Goal: Book appointment/travel/reservation

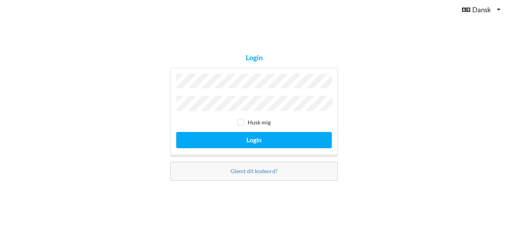
click at [363, 164] on div "Login Husk mig Login Glemt dit kodeord?" at bounding box center [254, 117] width 508 height 235
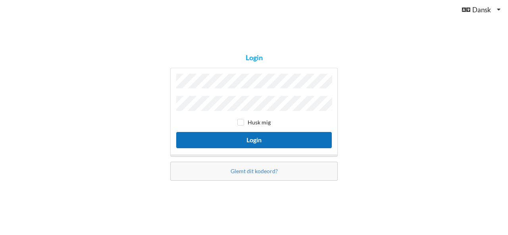
click at [258, 139] on button "Login" at bounding box center [254, 140] width 156 height 16
click at [251, 135] on button "Login" at bounding box center [254, 140] width 156 height 16
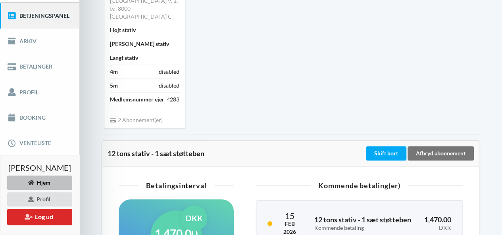
scroll to position [98, 0]
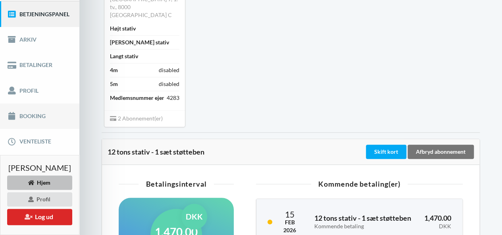
click at [27, 116] on link "Booking" at bounding box center [39, 116] width 79 height 25
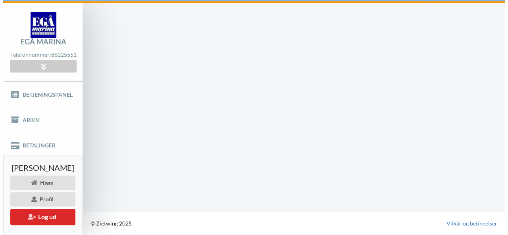
scroll to position [17, 0]
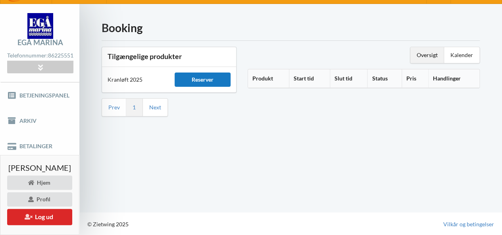
click at [217, 78] on div "Reserver" at bounding box center [203, 80] width 56 height 14
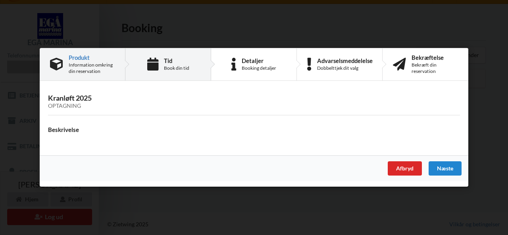
click at [168, 61] on div "Tid" at bounding box center [176, 61] width 25 height 6
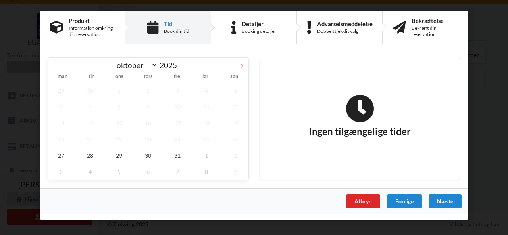
click at [240, 65] on icon at bounding box center [242, 66] width 6 height 6
click at [54, 66] on icon at bounding box center [54, 65] width 3 height 5
click at [242, 65] on icon at bounding box center [242, 66] width 6 height 6
click at [206, 88] on span "1" at bounding box center [206, 91] width 26 height 16
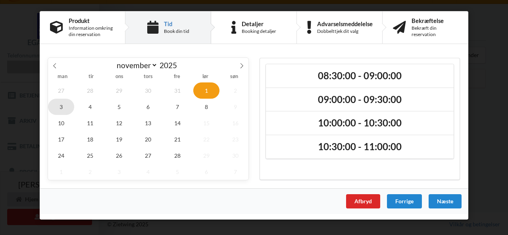
click at [60, 105] on span "3" at bounding box center [61, 107] width 26 height 16
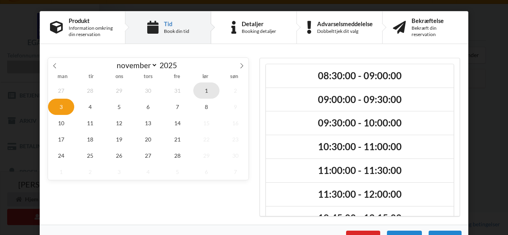
click at [205, 89] on span "1" at bounding box center [206, 91] width 26 height 16
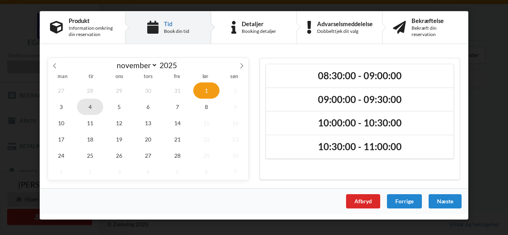
click at [90, 106] on span "4" at bounding box center [90, 107] width 26 height 16
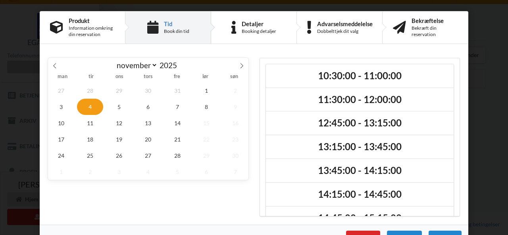
click at [90, 106] on span "4" at bounding box center [90, 107] width 26 height 16
click at [53, 66] on icon at bounding box center [54, 65] width 3 height 5
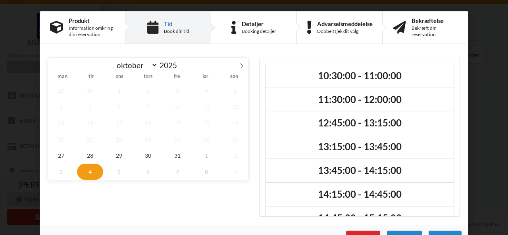
click at [52, 66] on div "oktober november [DATE]" at bounding box center [148, 64] width 200 height 13
click at [87, 153] on span "28" at bounding box center [90, 156] width 26 height 16
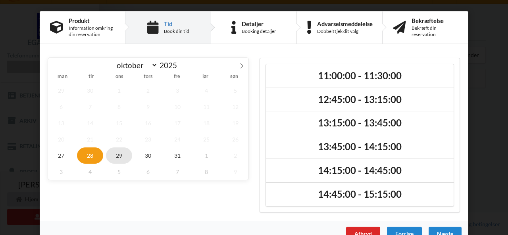
click at [117, 155] on span "29" at bounding box center [119, 156] width 26 height 16
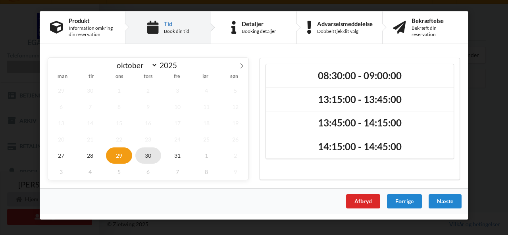
click at [149, 154] on span "30" at bounding box center [148, 156] width 26 height 16
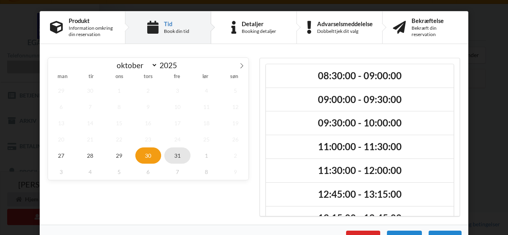
click at [174, 155] on span "31" at bounding box center [177, 156] width 26 height 16
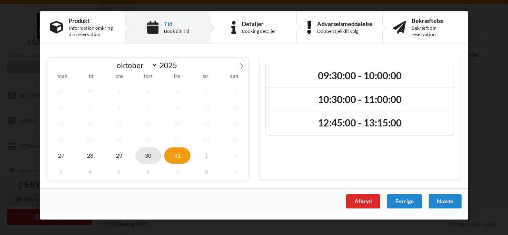
click at [145, 154] on span "30" at bounding box center [148, 156] width 26 height 16
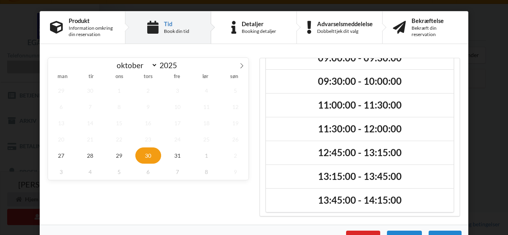
scroll to position [42, 0]
click at [58, 154] on span "27" at bounding box center [61, 156] width 26 height 16
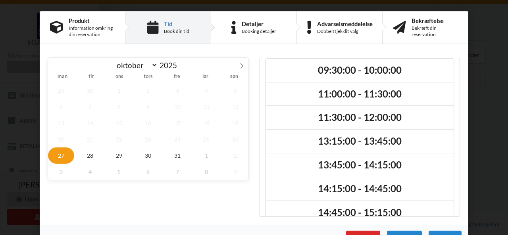
scroll to position [0, 0]
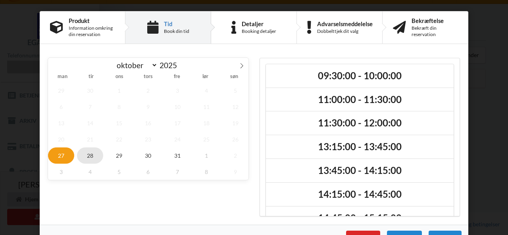
click at [89, 155] on span "28" at bounding box center [90, 156] width 26 height 16
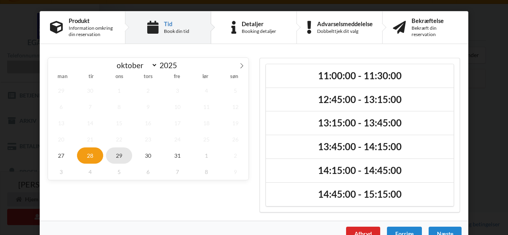
click at [116, 156] on span "29" at bounding box center [119, 156] width 26 height 16
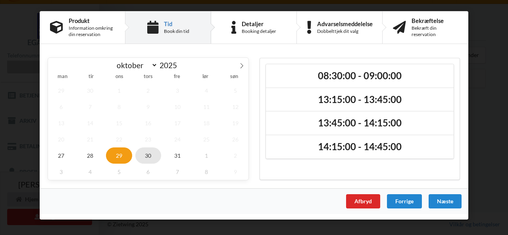
click at [148, 155] on span "30" at bounding box center [148, 156] width 26 height 16
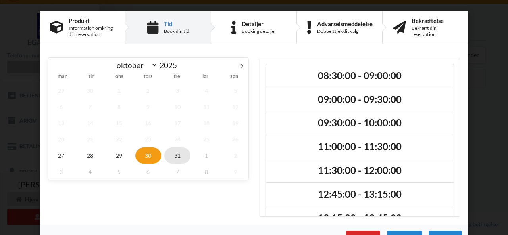
click at [174, 154] on span "31" at bounding box center [177, 156] width 26 height 16
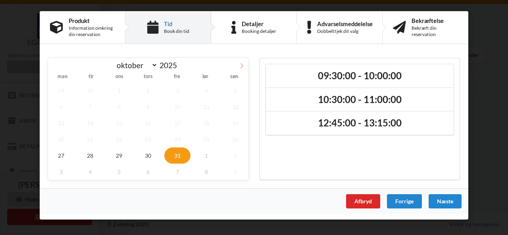
click at [241, 67] on icon at bounding box center [242, 66] width 6 height 6
select select "10"
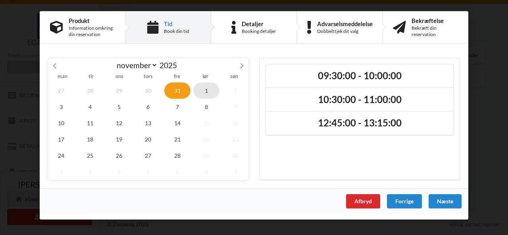
click at [206, 92] on span "1" at bounding box center [206, 91] width 26 height 16
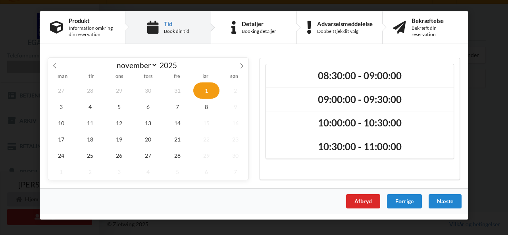
click at [206, 92] on span "1" at bounding box center [206, 91] width 26 height 16
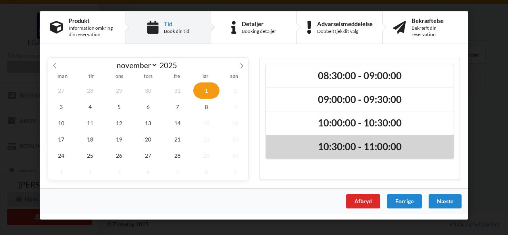
click at [340, 145] on h2 "10:30:00 - 11:00:00" at bounding box center [359, 147] width 177 height 12
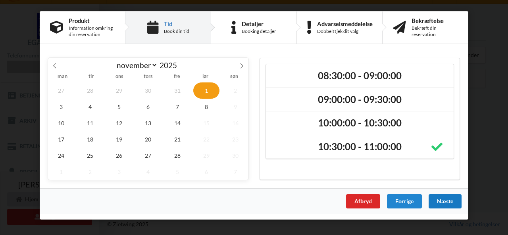
click at [446, 200] on div "Næste" at bounding box center [444, 201] width 33 height 14
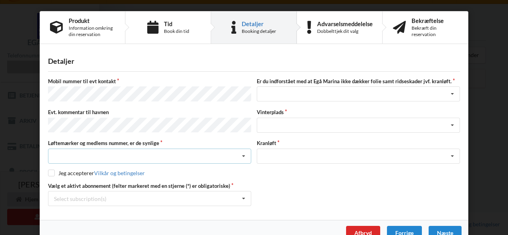
click at [242, 153] on icon at bounding box center [244, 156] width 12 height 15
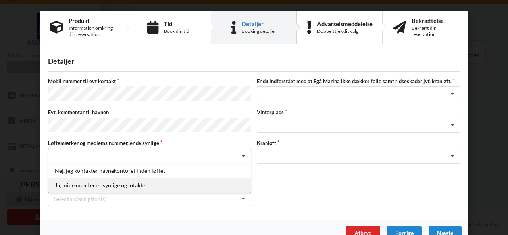
click at [110, 182] on div "Ja, mine mærker er synlige og intakte" at bounding box center [149, 185] width 202 height 15
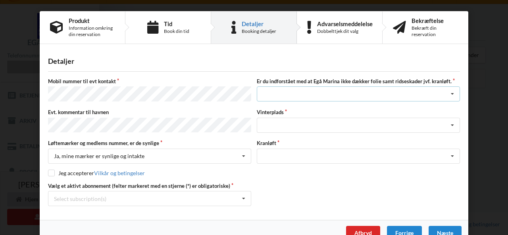
click at [452, 94] on icon at bounding box center [452, 94] width 12 height 15
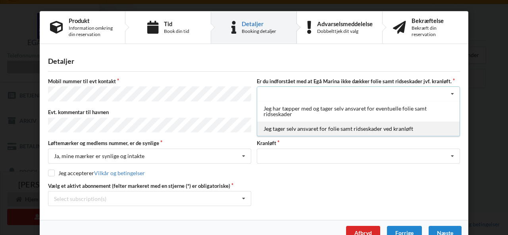
click at [337, 128] on div "Jeg tager selv ansvaret for folie samt ridseskader ved kranløft" at bounding box center [358, 128] width 202 height 15
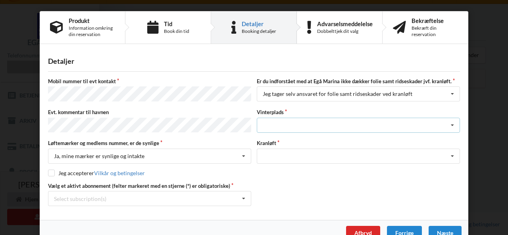
click at [452, 122] on icon at bounding box center [452, 125] width 12 height 15
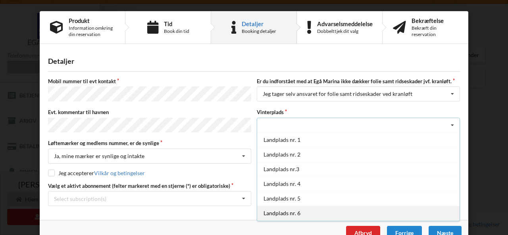
click at [275, 212] on div "Landplads nr. 6" at bounding box center [358, 213] width 202 height 15
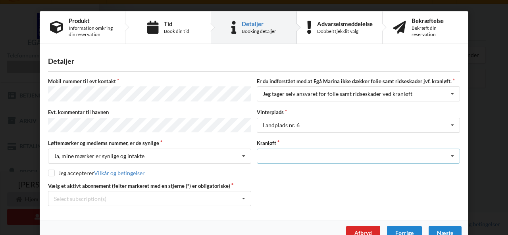
click at [452, 152] on icon at bounding box center [452, 156] width 12 height 15
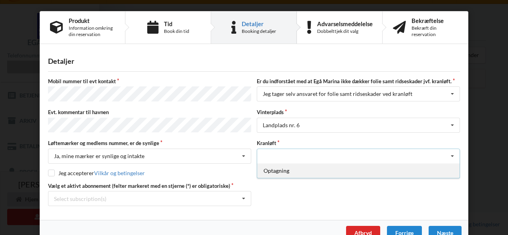
click at [274, 168] on div "Optagning" at bounding box center [358, 170] width 202 height 15
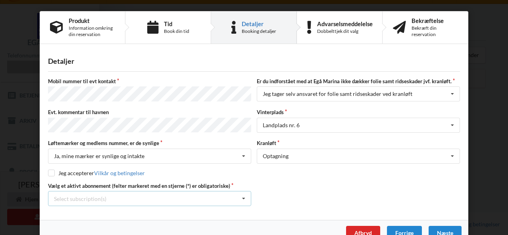
click at [243, 196] on icon at bounding box center [244, 199] width 12 height 15
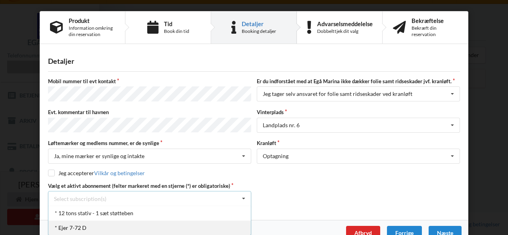
click at [63, 225] on div "* Ejer 7-72 D" at bounding box center [149, 228] width 202 height 15
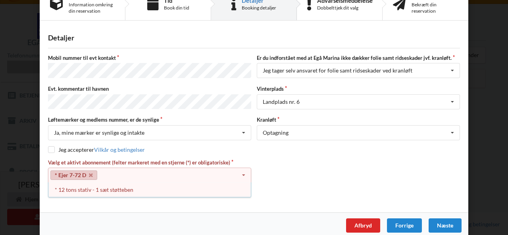
scroll to position [28, 0]
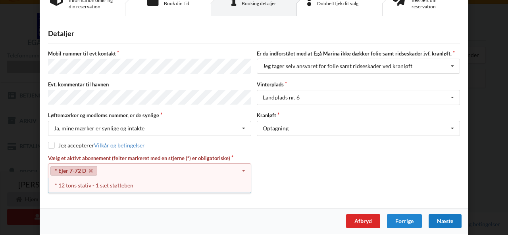
click at [443, 217] on div "Næste" at bounding box center [444, 221] width 33 height 14
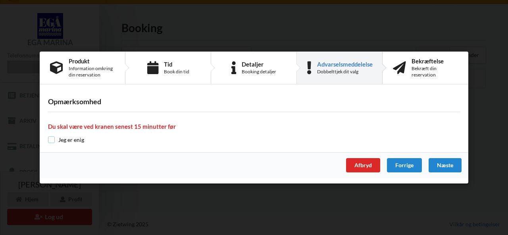
click at [52, 141] on input "checkbox" at bounding box center [51, 139] width 7 height 7
checkbox input "true"
click at [448, 164] on div "Næste" at bounding box center [444, 165] width 33 height 14
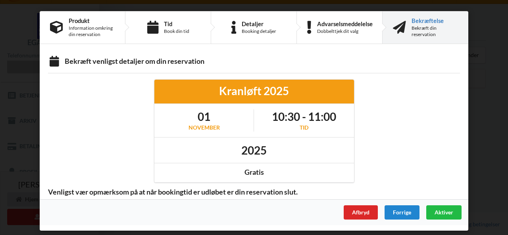
click at [449, 211] on span "Aktiver" at bounding box center [443, 212] width 19 height 7
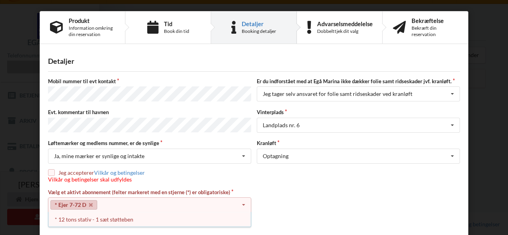
click at [50, 170] on input "checkbox" at bounding box center [51, 172] width 7 height 7
checkbox input "true"
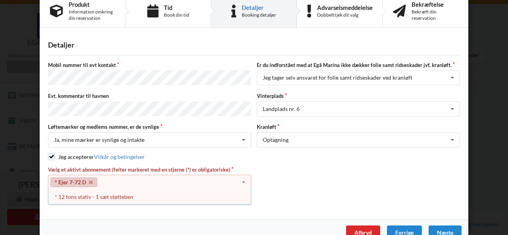
scroll to position [28, 0]
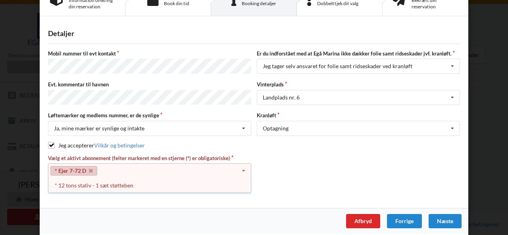
click at [292, 221] on div "Afbryd Forrige [GEOGRAPHIC_DATA]" at bounding box center [254, 221] width 428 height 26
click at [443, 216] on div "Næste" at bounding box center [444, 221] width 33 height 14
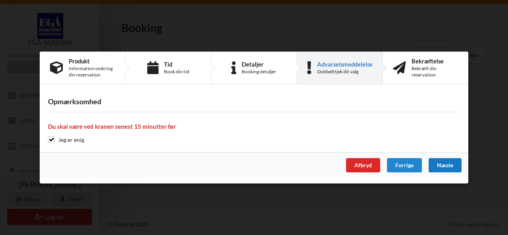
click at [447, 163] on div "Næste" at bounding box center [444, 165] width 33 height 14
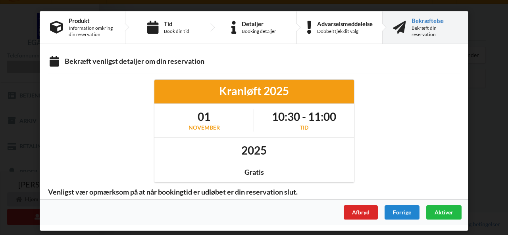
scroll to position [0, 0]
click at [443, 210] on span "Aktiver" at bounding box center [443, 212] width 19 height 7
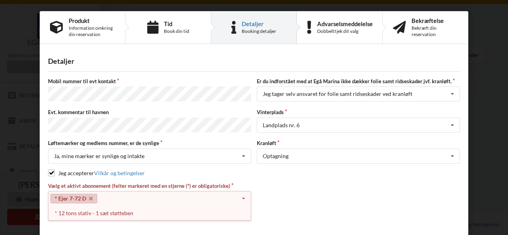
click at [152, 194] on div "* Ejer 7-72 D Select subscription(s) * 12 tons stativ - 1 sæt støtteben * Ejer …" at bounding box center [149, 198] width 203 height 15
click at [244, 194] on icon at bounding box center [244, 199] width 12 height 15
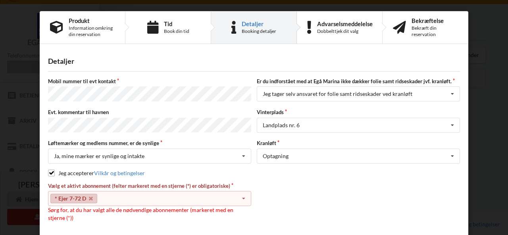
click at [299, 201] on div "Vælg et aktivt abonnement (felter markeret med en stjerne (*) er obligatoriske)…" at bounding box center [253, 202] width 417 height 39
click at [68, 194] on link "* Ejer 7-72 D" at bounding box center [73, 199] width 47 height 10
click at [57, 195] on link "* Ejer 7-72 D" at bounding box center [73, 199] width 47 height 10
click at [243, 196] on icon at bounding box center [244, 199] width 12 height 15
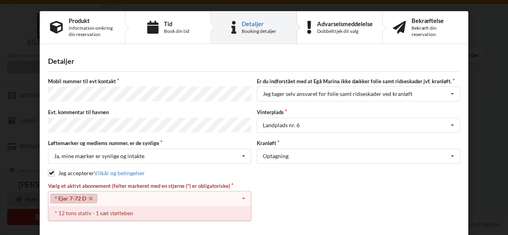
click at [82, 211] on div "* 12 tons stativ - 1 sæt støtteben" at bounding box center [149, 213] width 202 height 15
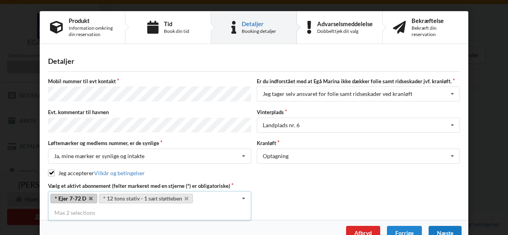
click at [444, 231] on div "Næste" at bounding box center [444, 233] width 33 height 14
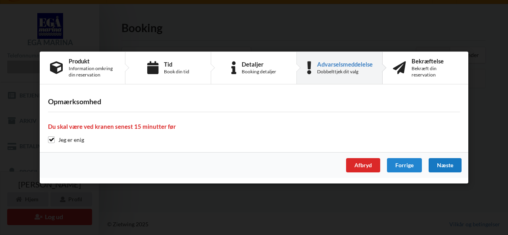
click at [442, 164] on div "Næste" at bounding box center [444, 165] width 33 height 14
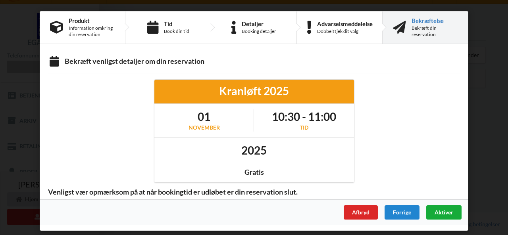
click at [446, 211] on span "Aktiver" at bounding box center [443, 212] width 19 height 7
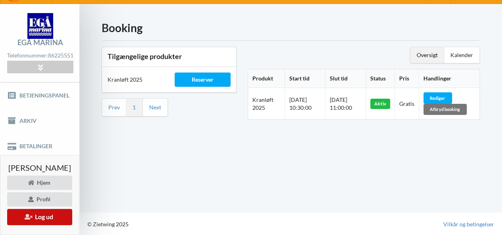
click at [52, 217] on button "Log ud" at bounding box center [39, 217] width 65 height 16
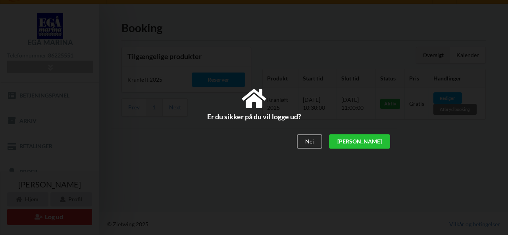
click at [376, 140] on div "[PERSON_NAME]" at bounding box center [359, 141] width 61 height 14
